Goal: Task Accomplishment & Management: Manage account settings

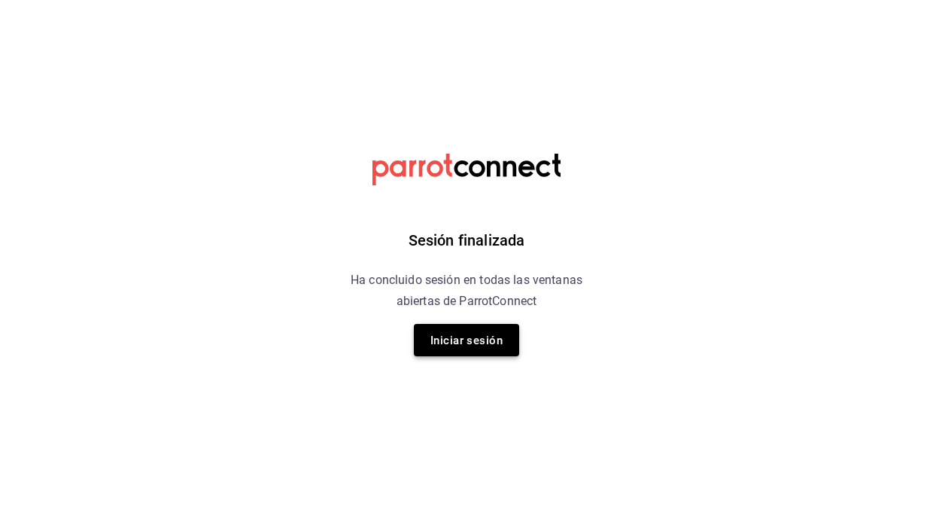
click at [500, 351] on button "Iniciar sesión" at bounding box center [466, 340] width 105 height 32
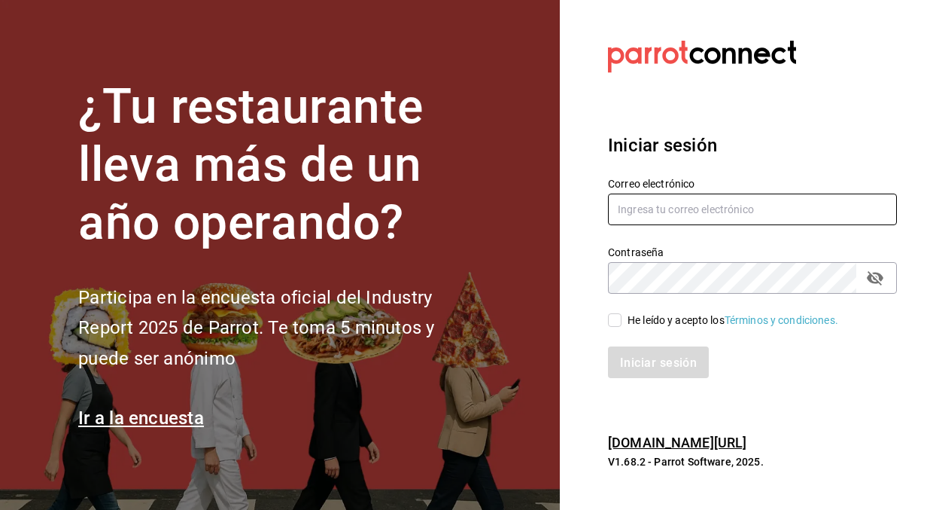
click at [646, 211] on input "text" at bounding box center [752, 209] width 289 height 32
type input "bryssmg@gmail.com"
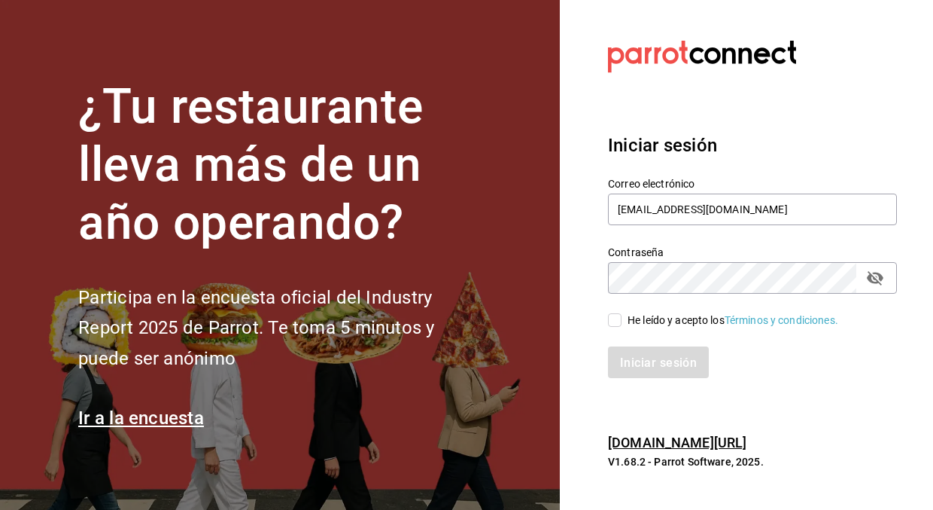
click at [616, 323] on input "He leído y acepto los Términos y condiciones." at bounding box center [615, 320] width 14 height 14
checkbox input "true"
click at [651, 376] on button "Iniciar sesión" at bounding box center [659, 362] width 102 height 32
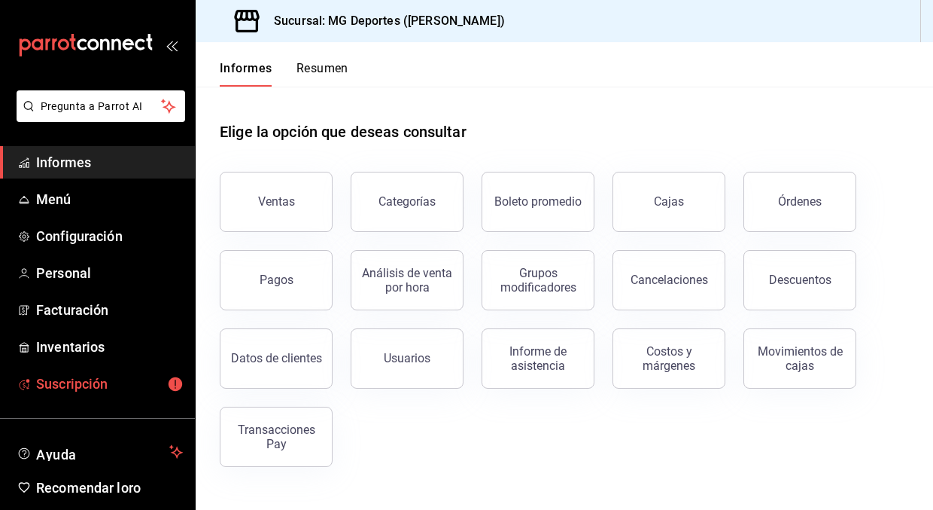
click at [87, 374] on font "Suscripción" at bounding box center [71, 383] width 71 height 20
